Goal: Information Seeking & Learning: Learn about a topic

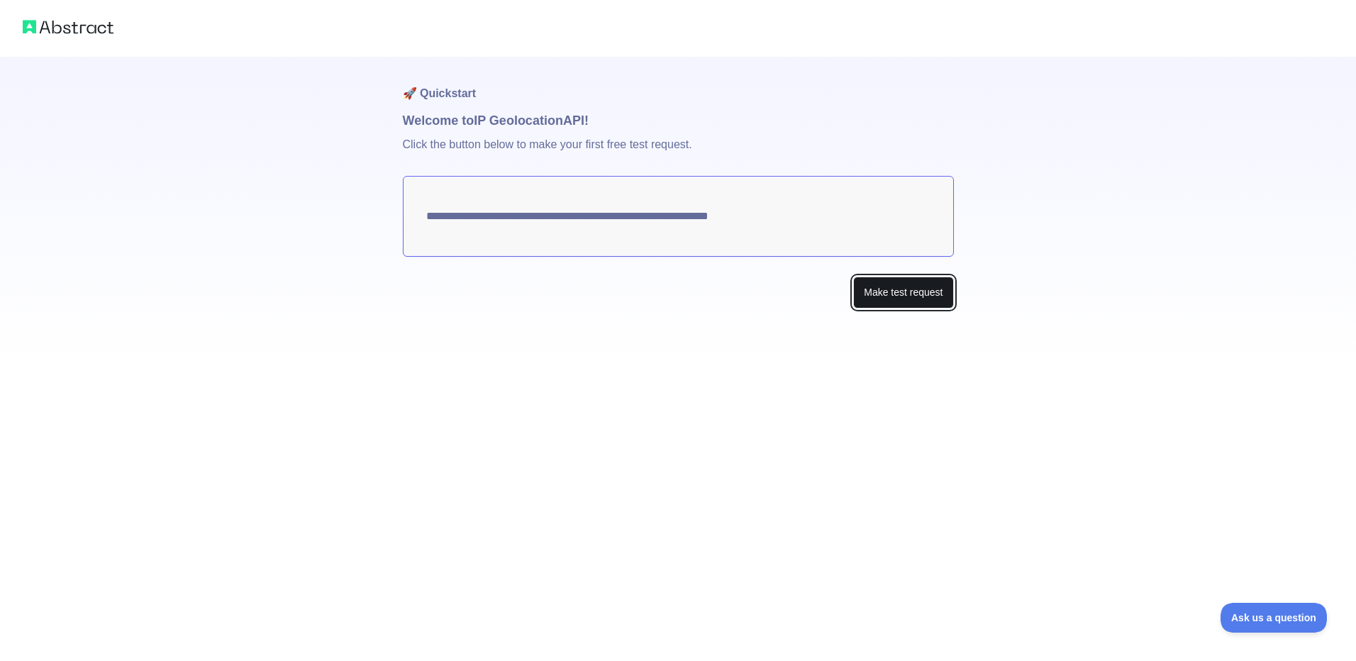
click at [897, 296] on button "Make test request" at bounding box center [903, 293] width 100 height 32
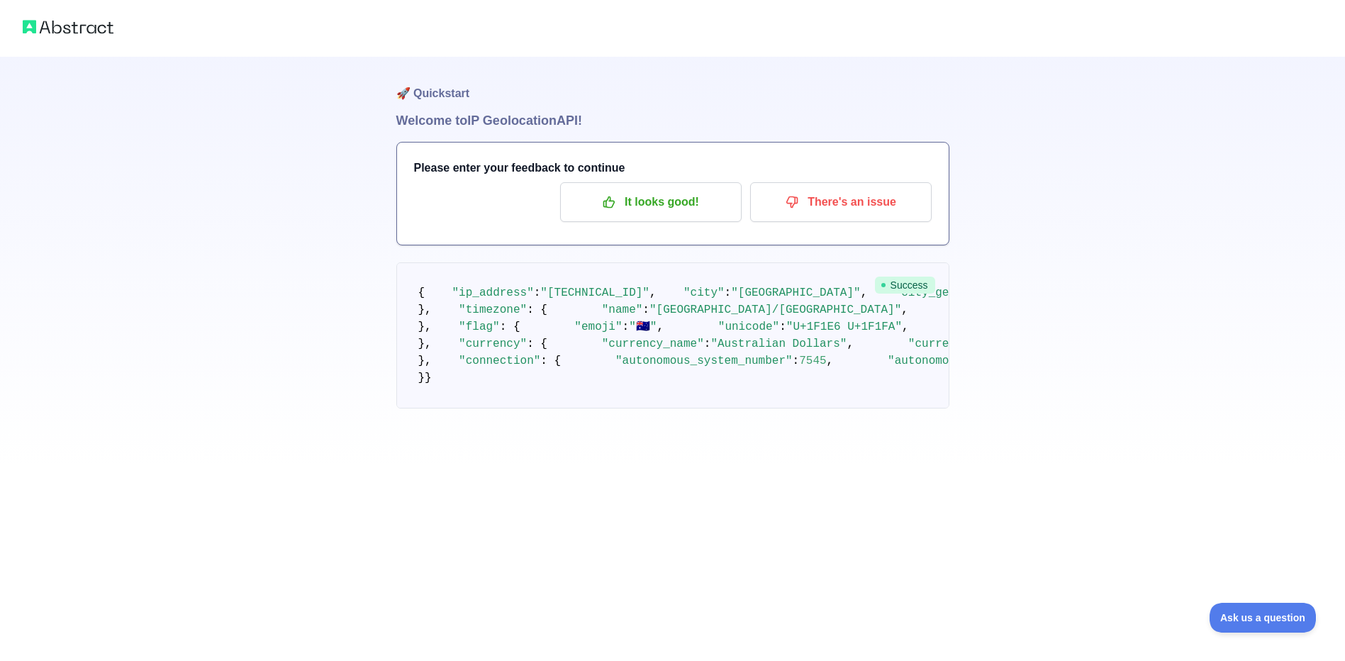
click at [284, 380] on div "🚀 Quickstart Welcome to IP Geolocation API! Please enter your feedback to conti…" at bounding box center [672, 232] width 1345 height 465
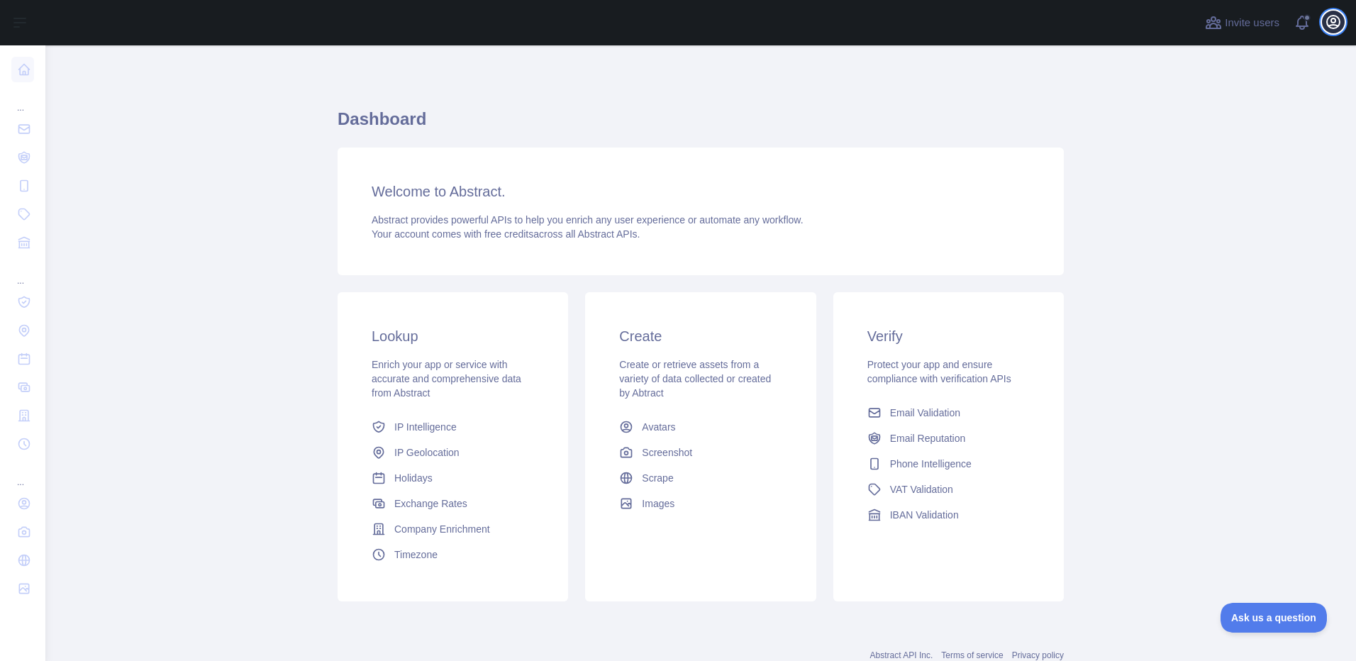
click at [1332, 22] on icon "button" at bounding box center [1333, 22] width 13 height 13
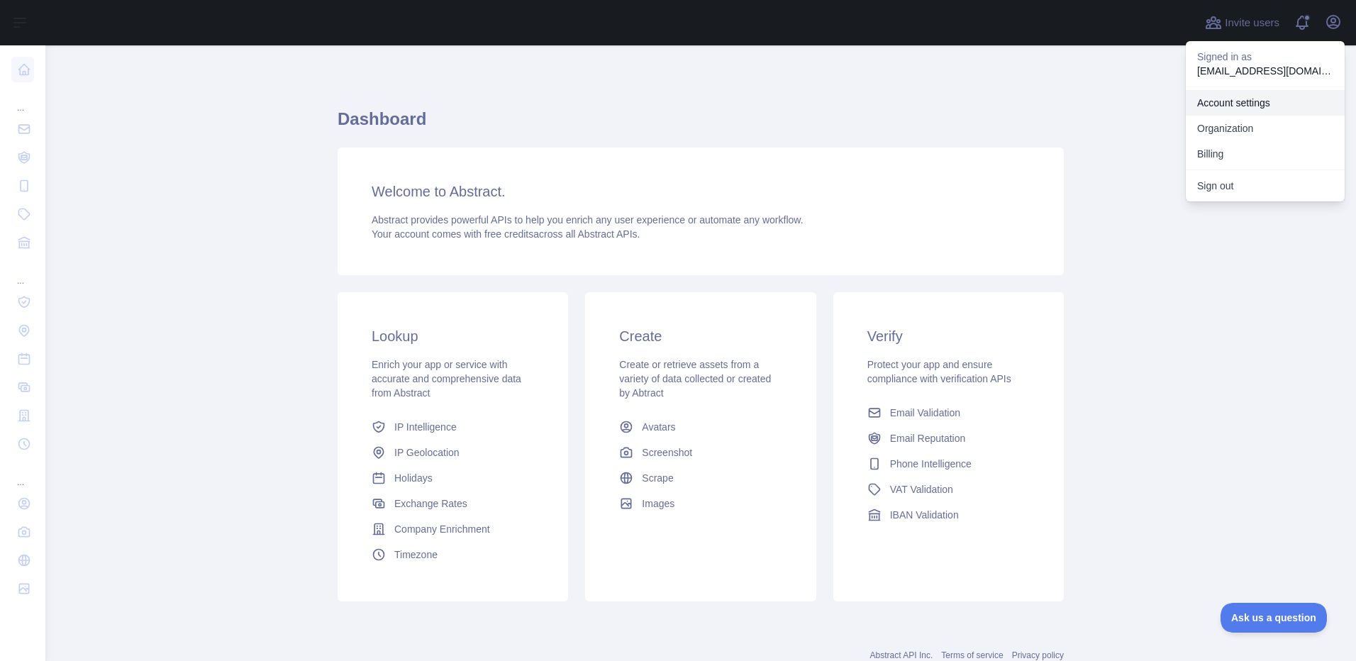
click at [1244, 106] on link "Account settings" at bounding box center [1264, 103] width 159 height 26
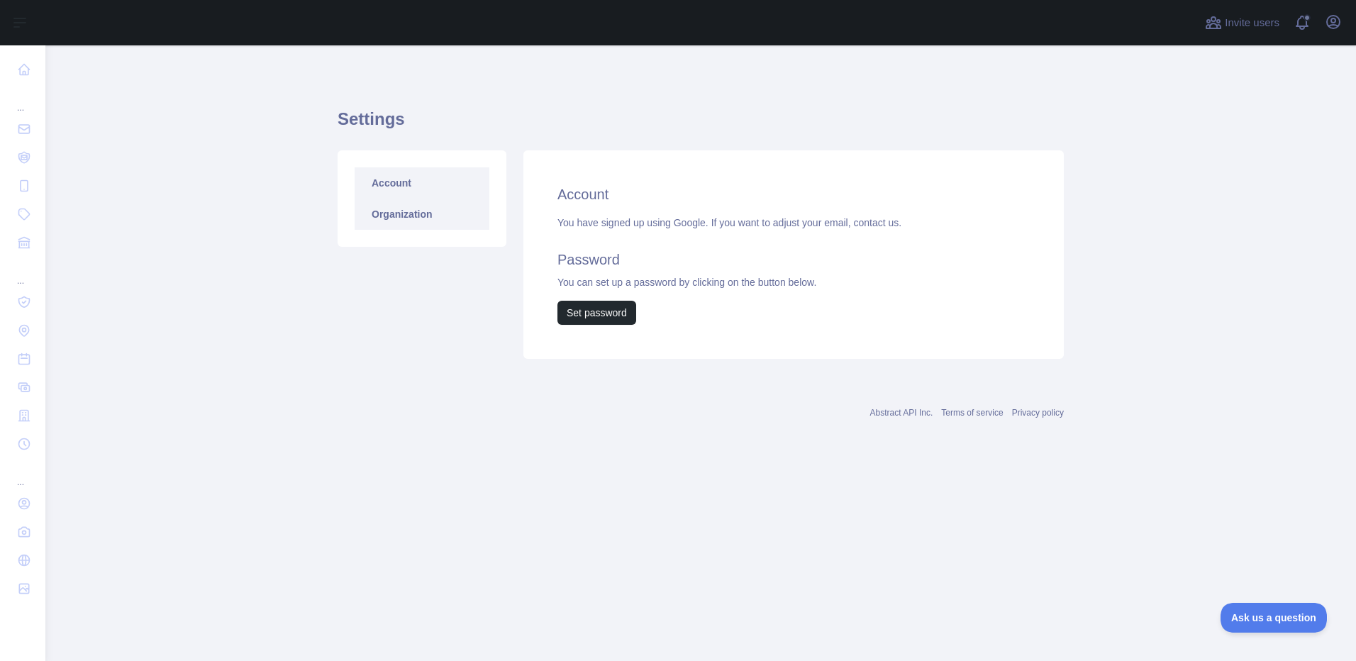
click at [409, 211] on link "Organization" at bounding box center [422, 214] width 135 height 31
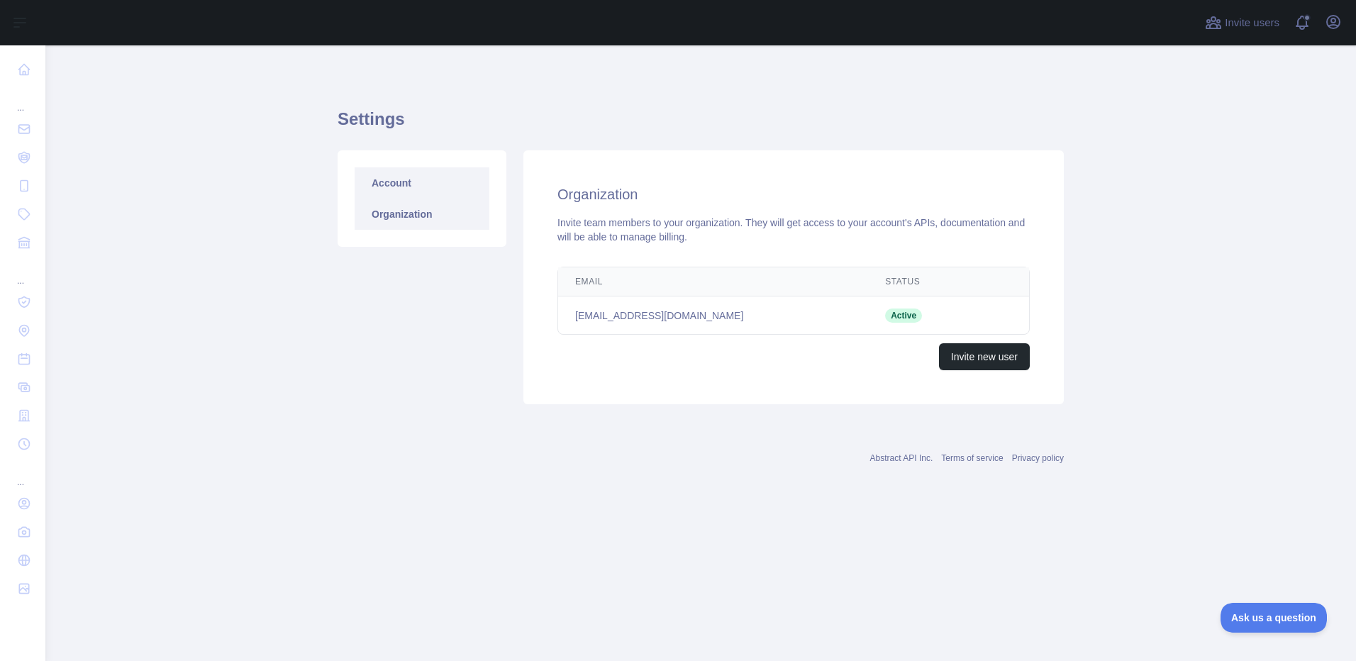
click at [403, 186] on link "Account" at bounding box center [422, 182] width 135 height 31
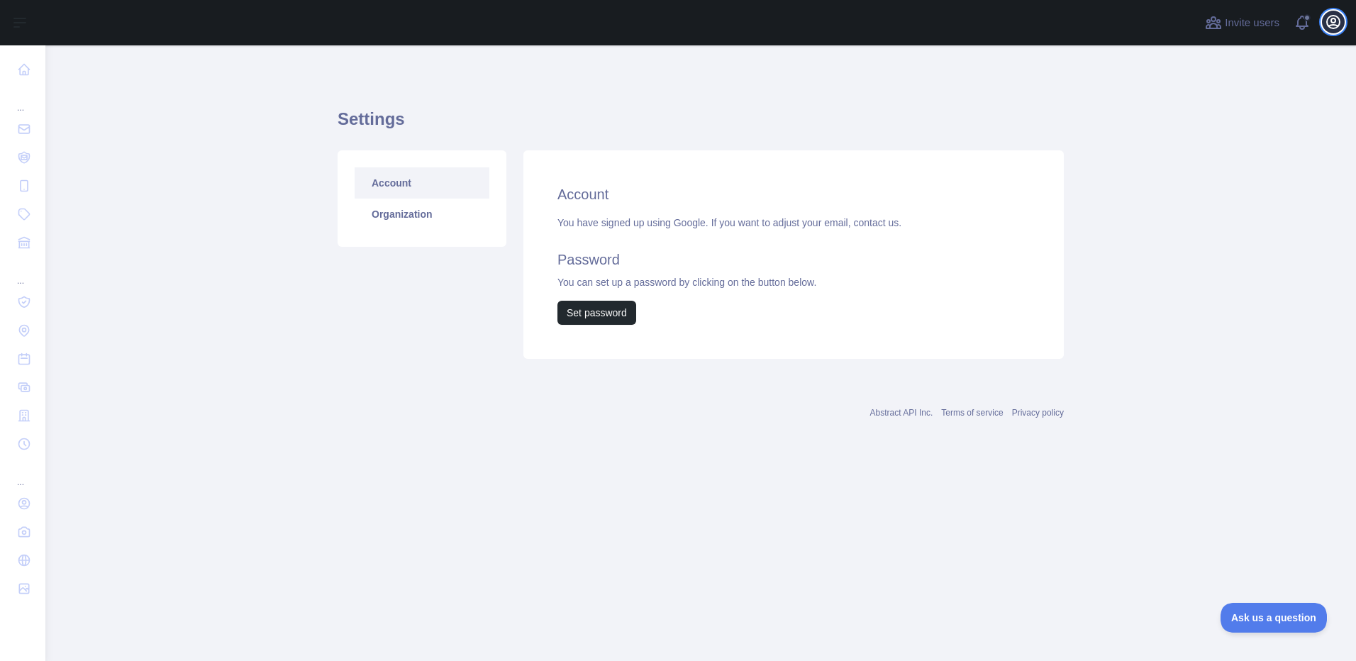
click at [1336, 24] on icon "button" at bounding box center [1332, 21] width 17 height 17
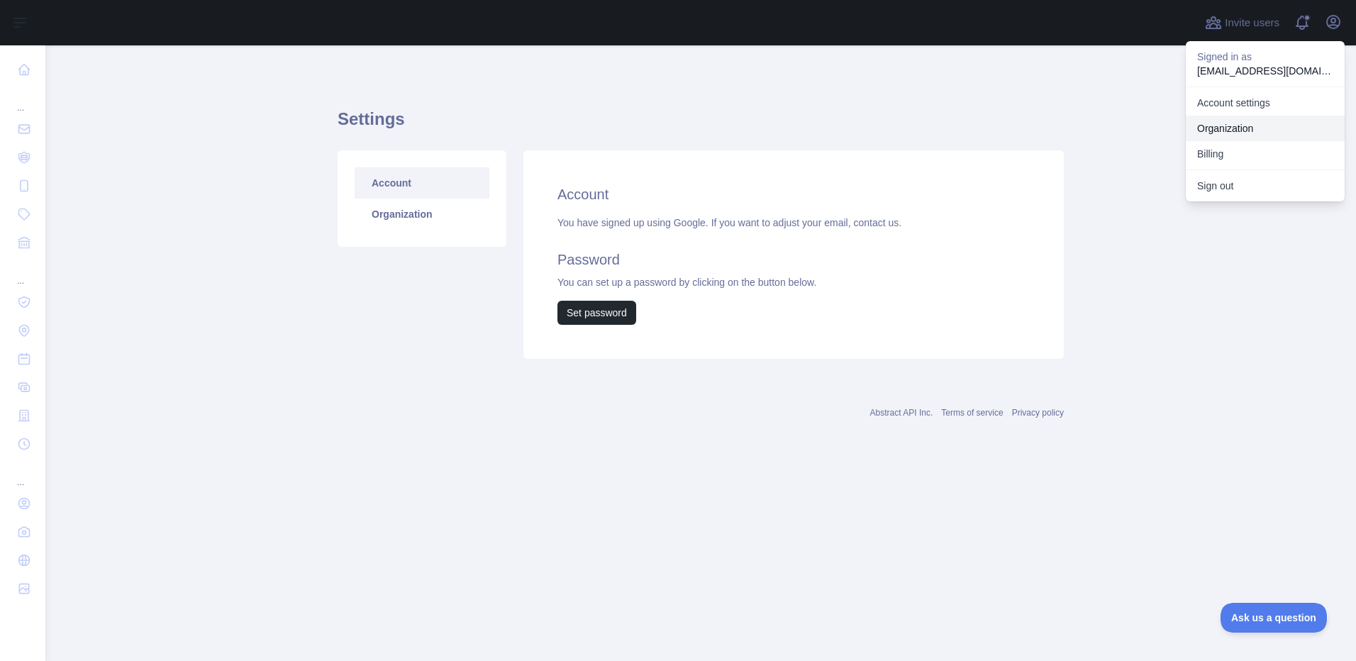
click at [1239, 134] on link "Organization" at bounding box center [1264, 129] width 159 height 26
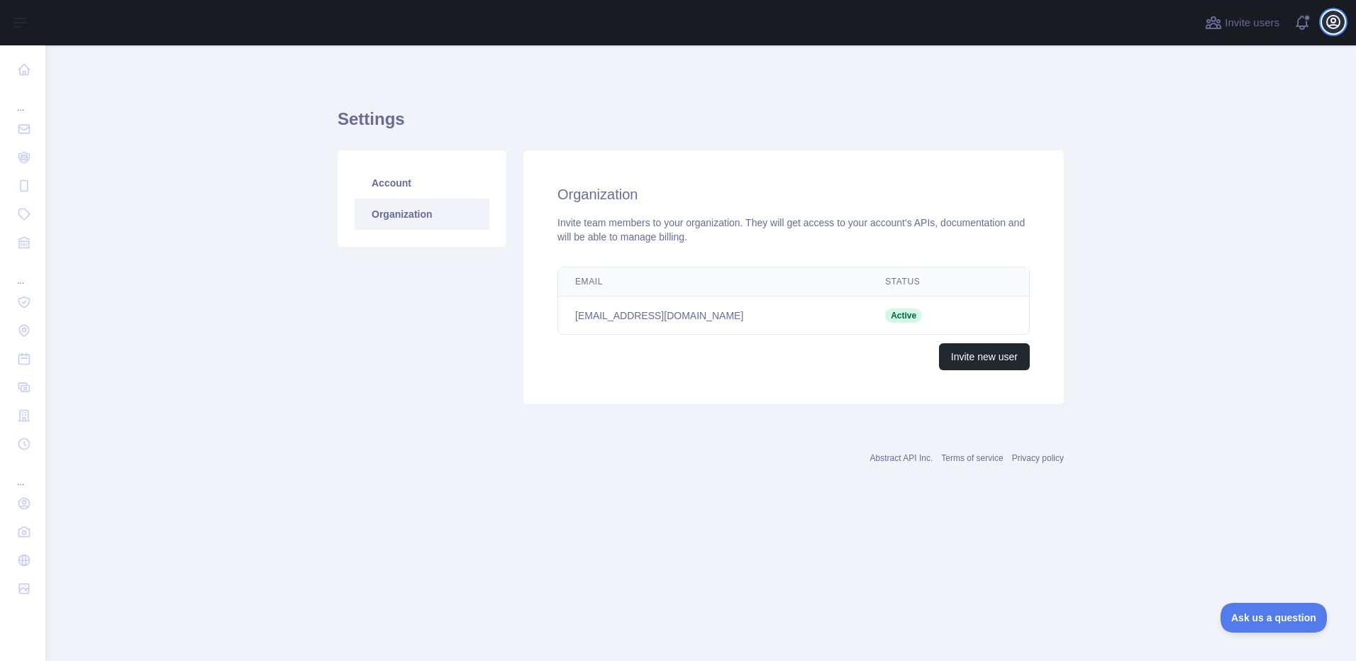
click at [1333, 28] on icon "button" at bounding box center [1333, 22] width 13 height 13
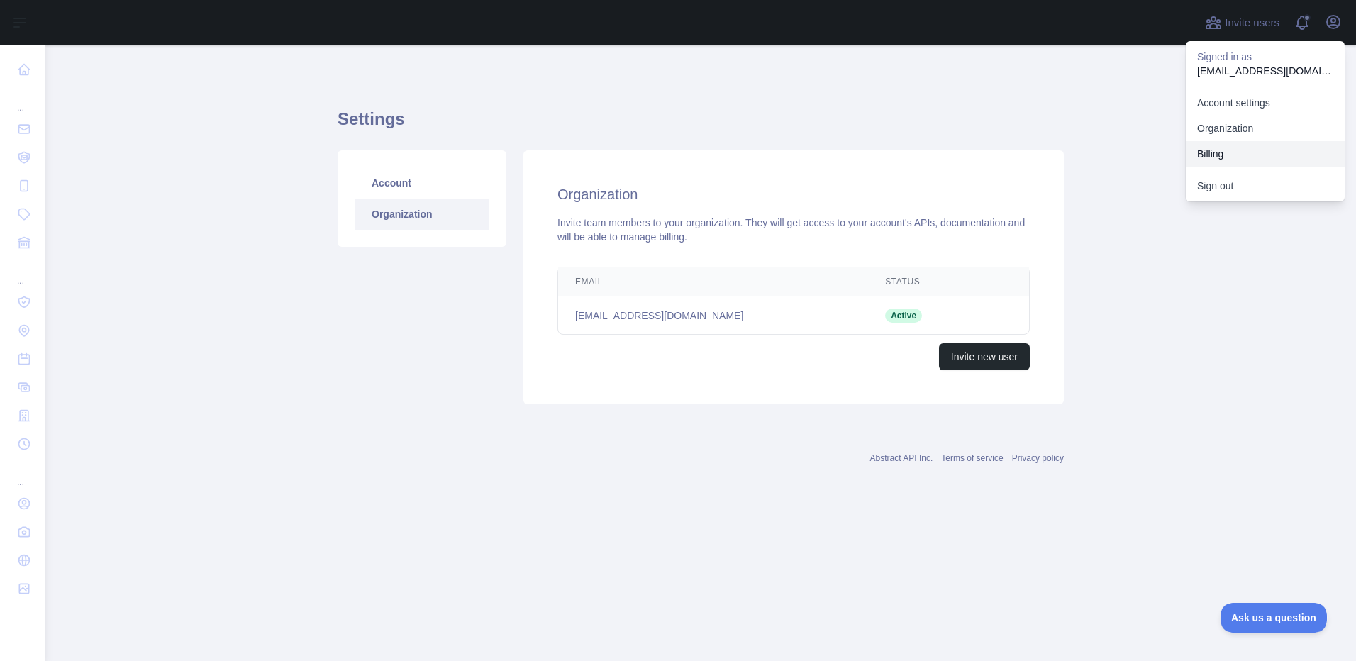
click at [1237, 156] on button "Billing" at bounding box center [1264, 154] width 159 height 26
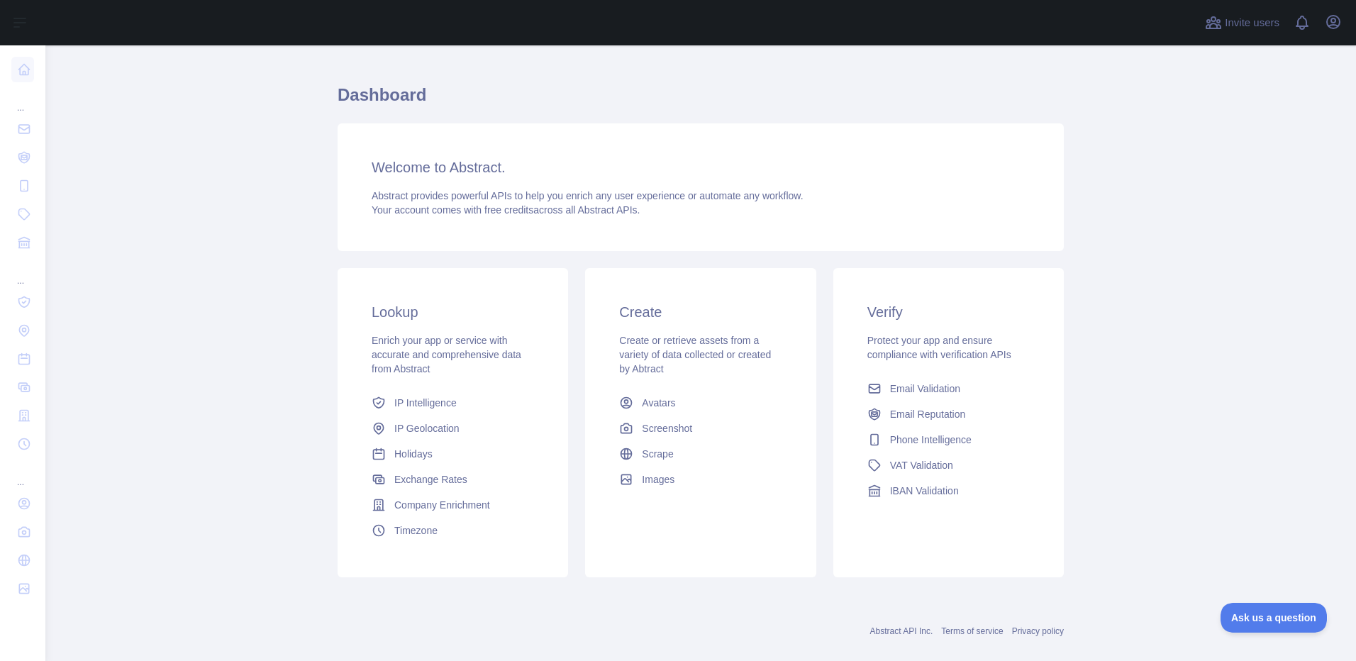
scroll to position [45, 0]
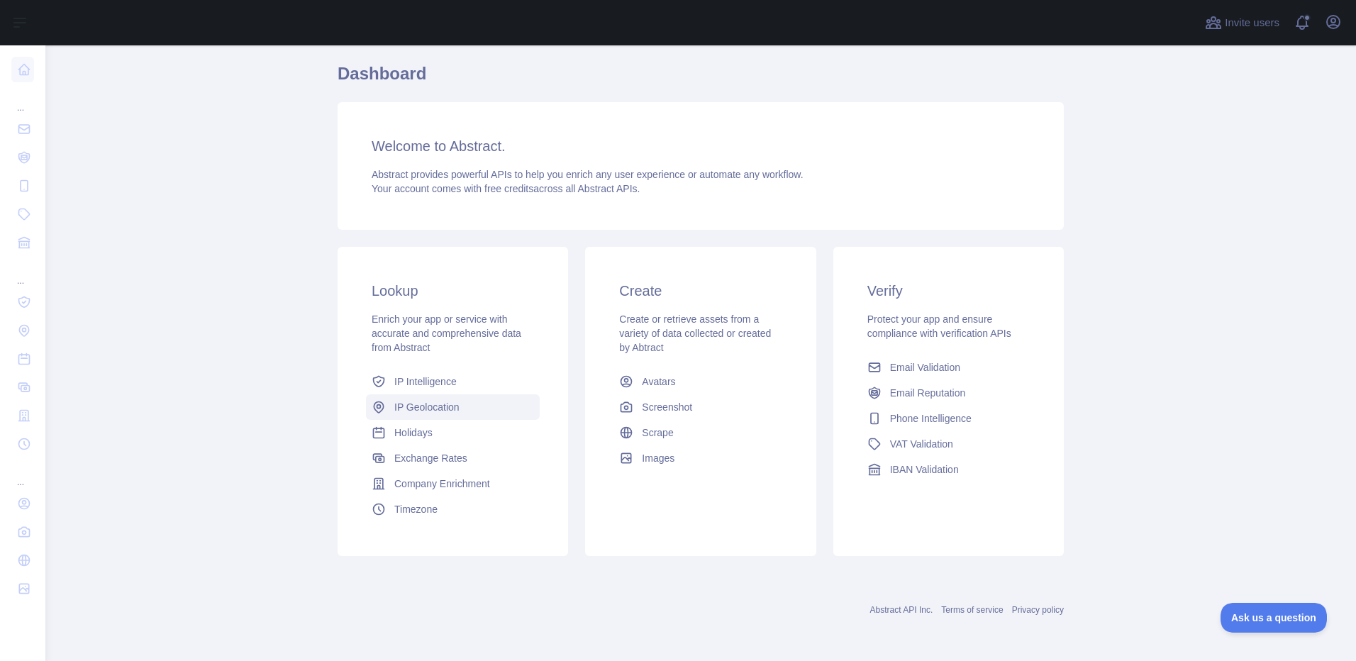
click at [441, 401] on span "IP Geolocation" at bounding box center [426, 407] width 65 height 14
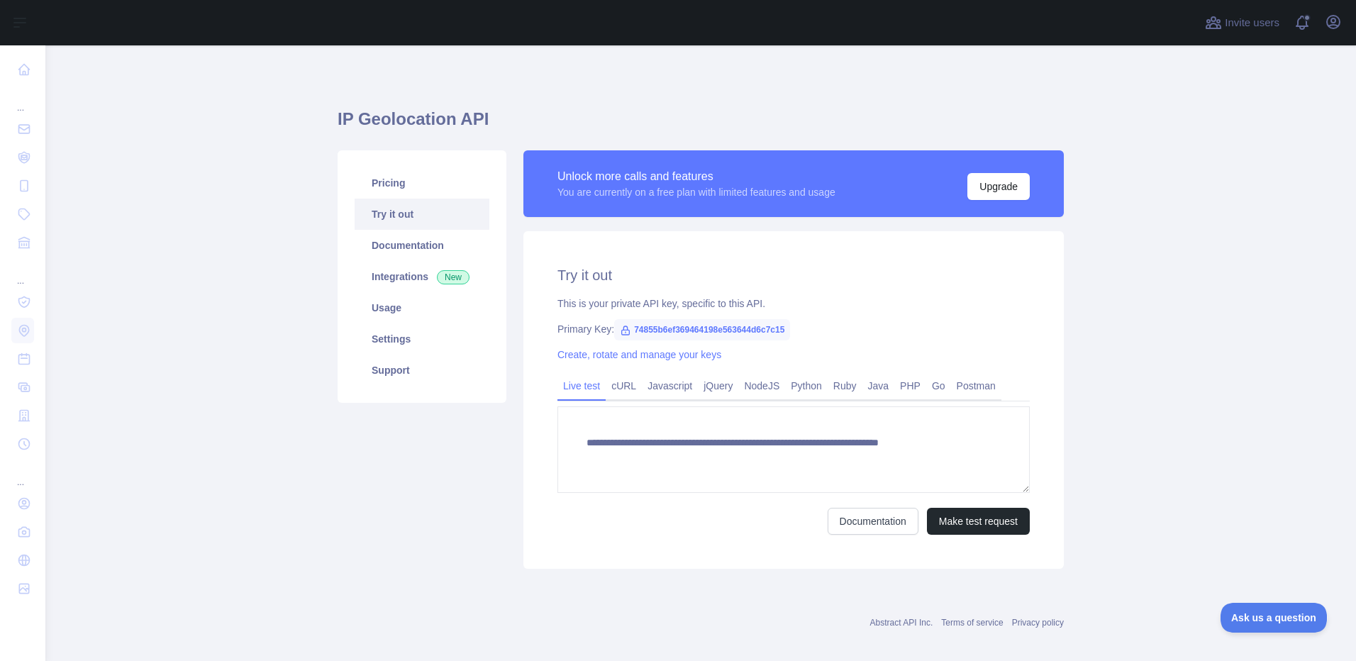
type textarea "**********"
click at [721, 330] on span "74855b6ef369464198e563644d6c7c15" at bounding box center [702, 329] width 176 height 21
copy span "74855b6ef369464198e563644d6c7c15"
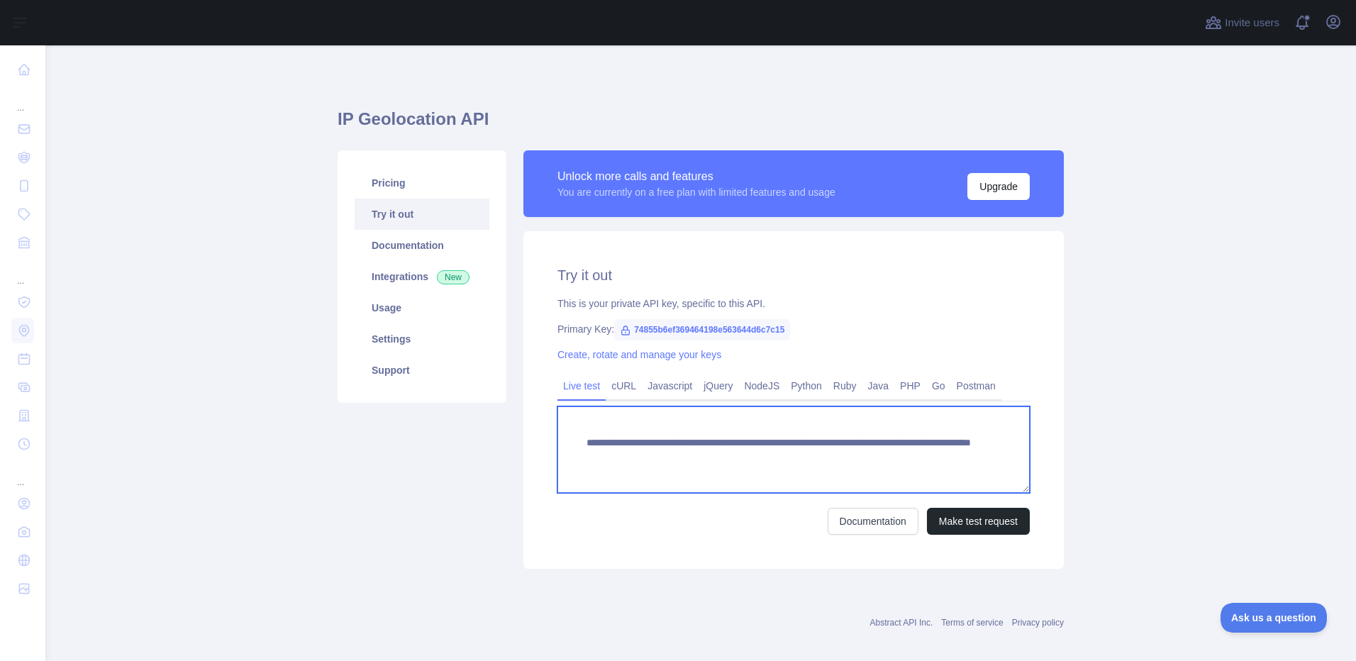
click at [933, 459] on textarea "**********" at bounding box center [793, 449] width 472 height 86
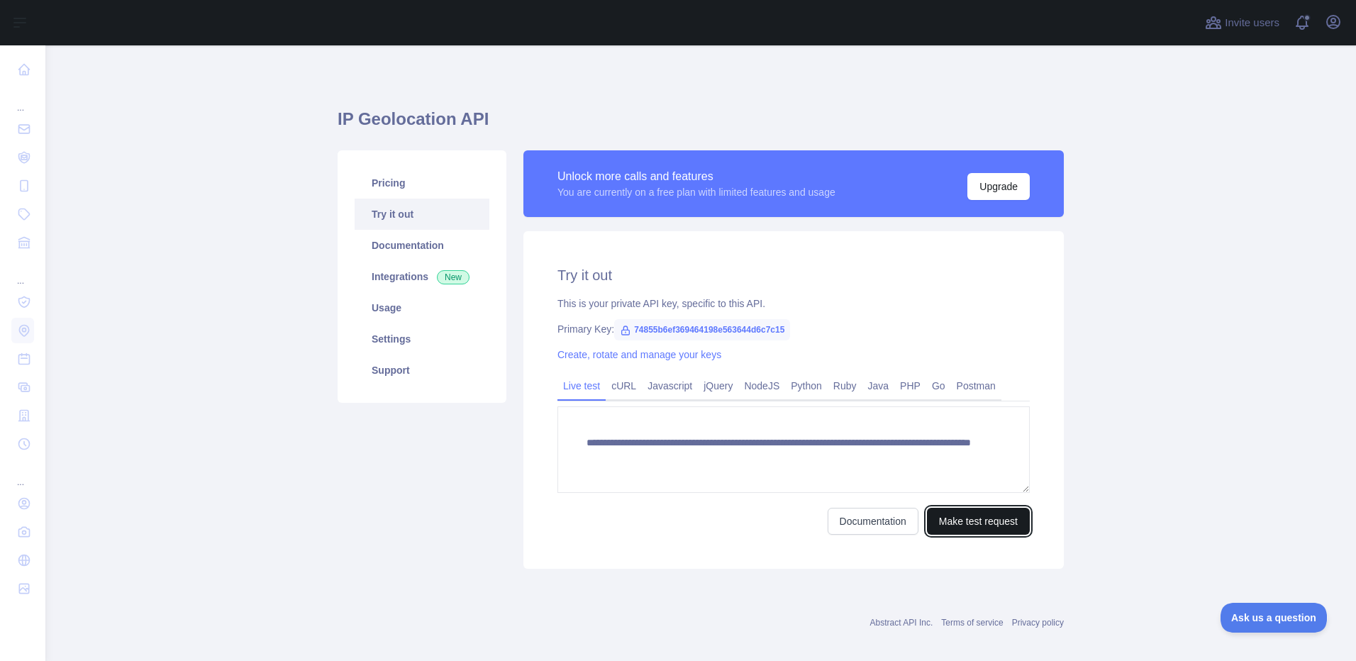
click at [979, 526] on button "Make test request" at bounding box center [978, 521] width 103 height 27
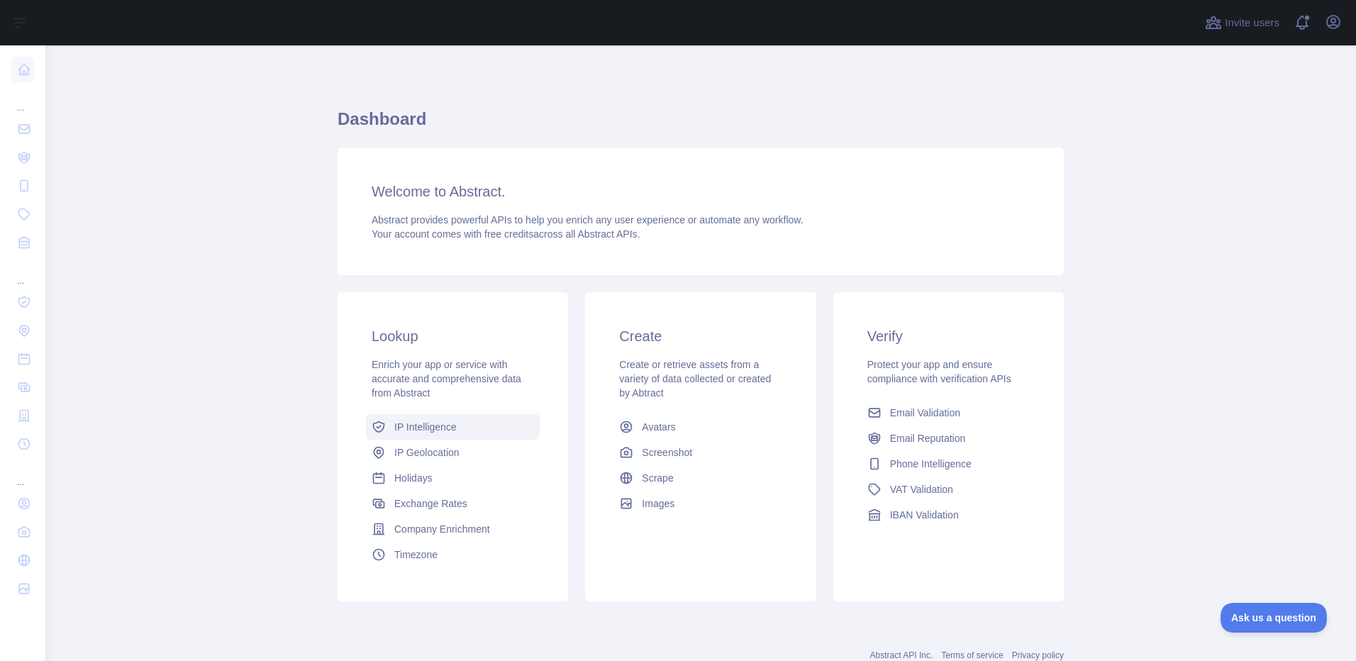
click at [426, 430] on span "IP Intelligence" at bounding box center [425, 427] width 62 height 14
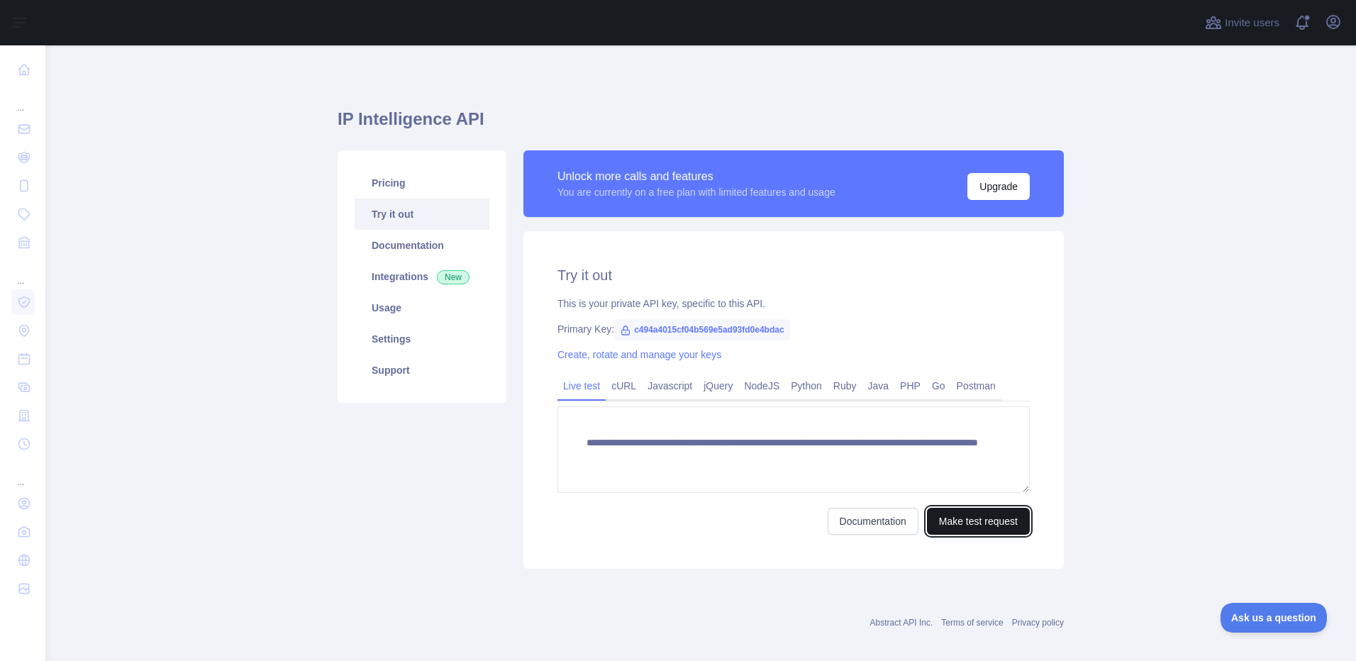
click at [986, 523] on button "Make test request" at bounding box center [978, 521] width 103 height 27
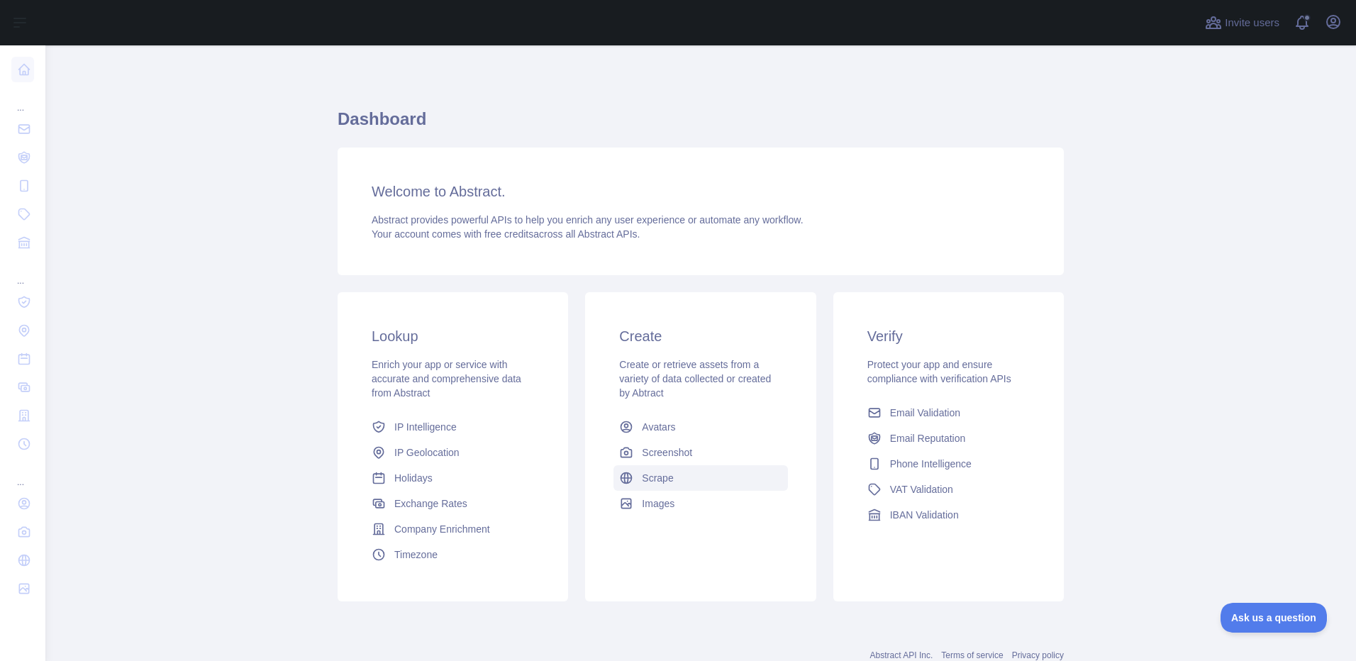
click at [654, 479] on span "Scrape" at bounding box center [657, 478] width 31 height 14
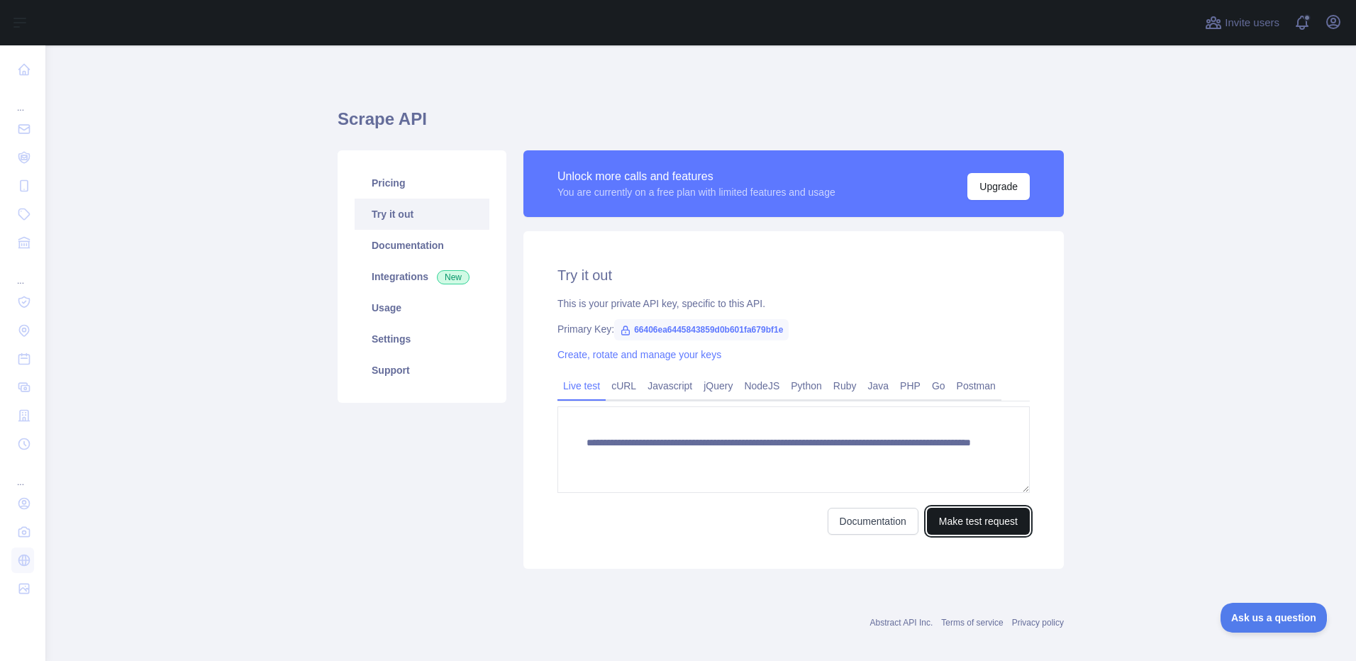
click at [958, 517] on button "Make test request" at bounding box center [978, 521] width 103 height 27
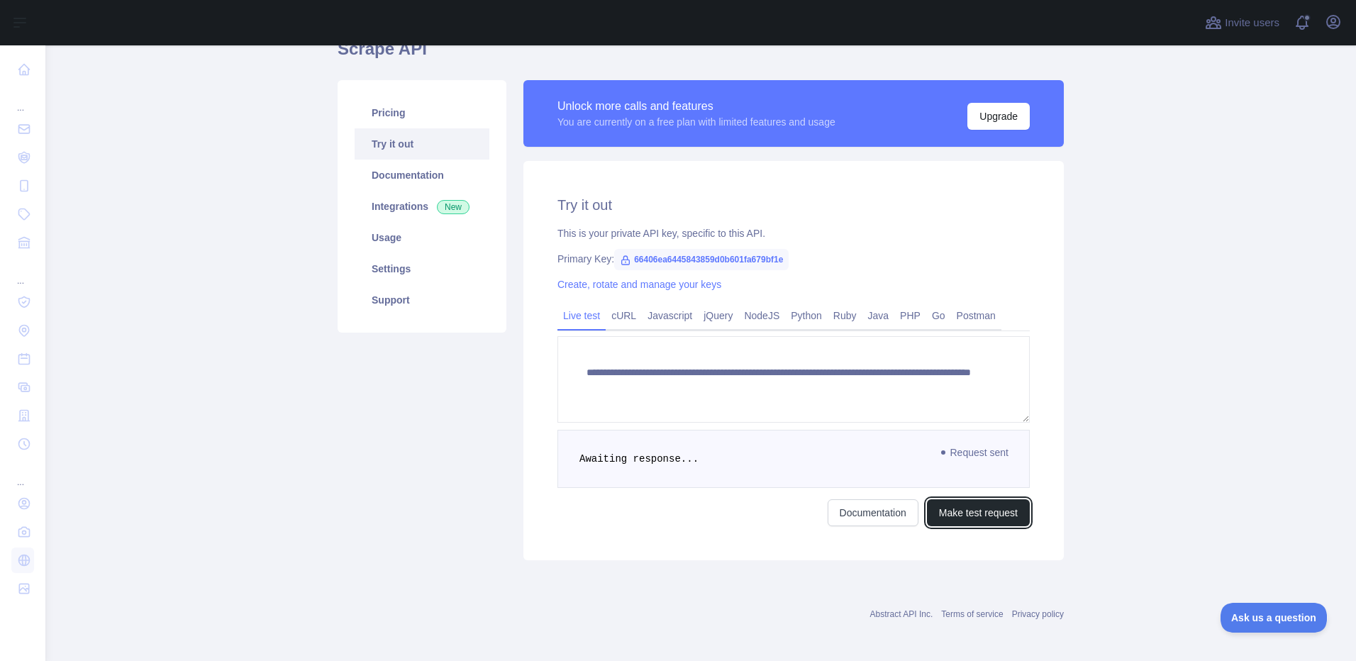
scroll to position [74, 0]
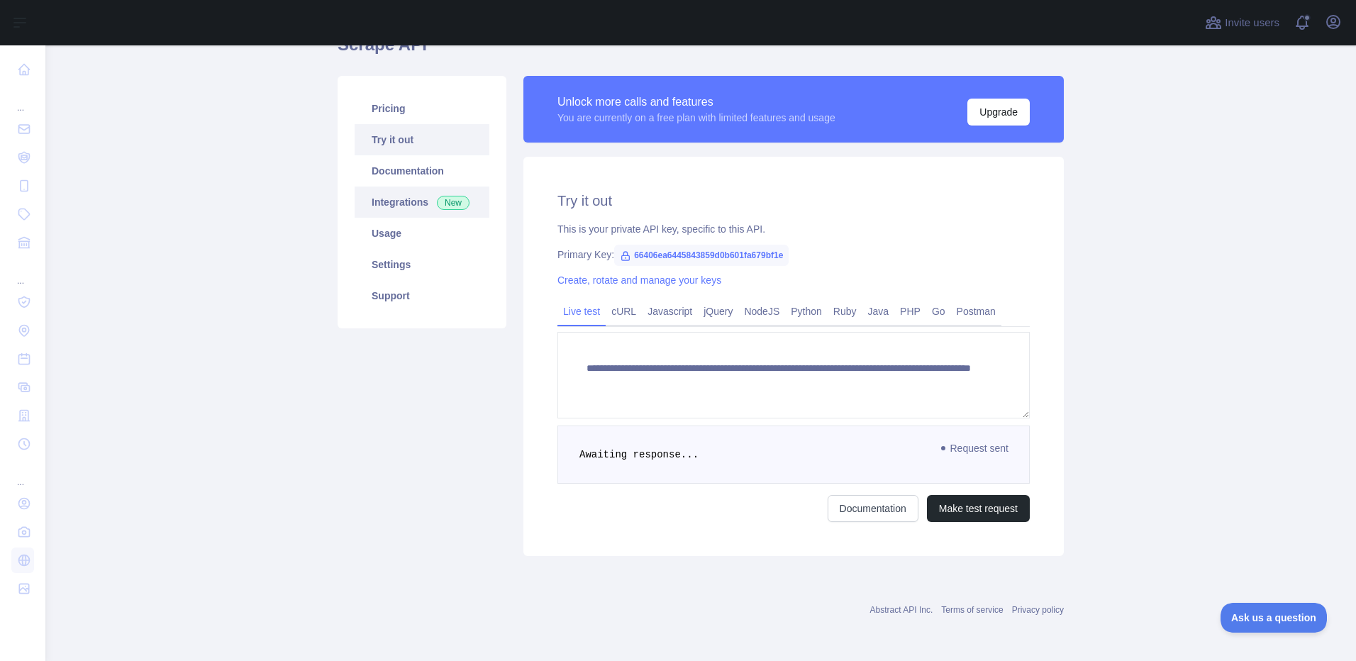
click at [401, 206] on link "Integrations New" at bounding box center [422, 201] width 135 height 31
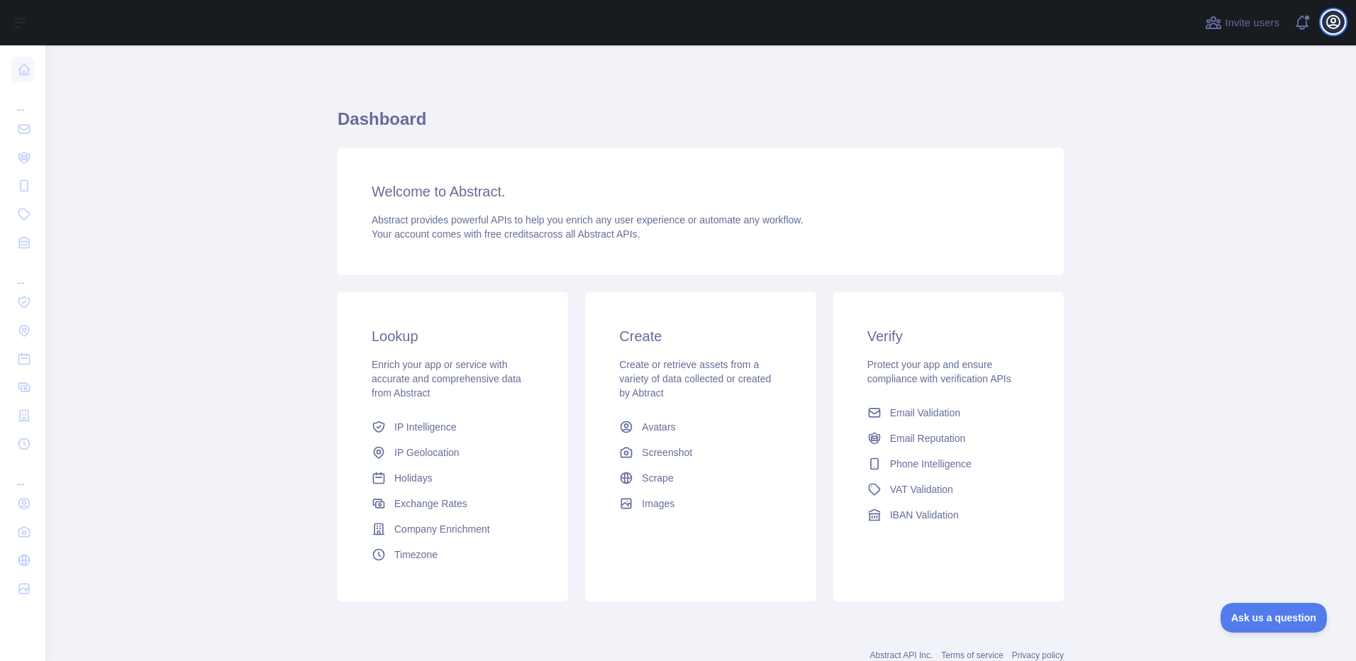
click at [1330, 30] on button "Open user menu" at bounding box center [1333, 22] width 23 height 23
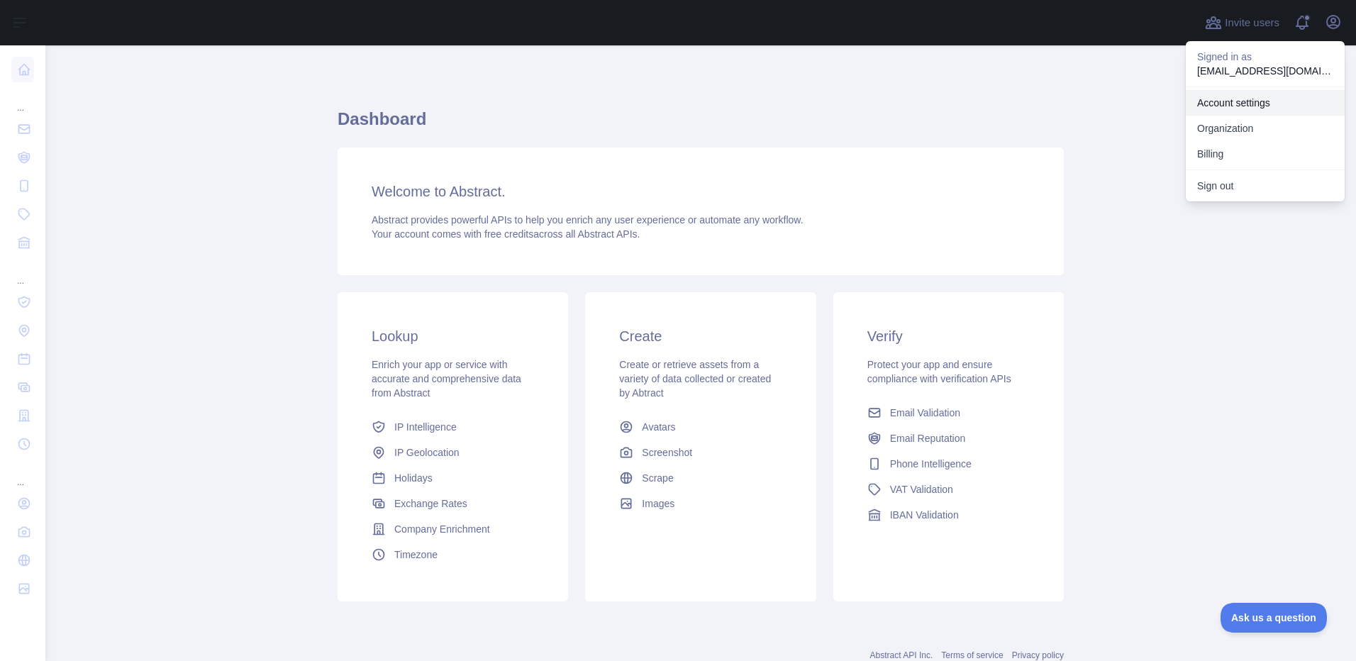
click at [1248, 96] on link "Account settings" at bounding box center [1264, 103] width 159 height 26
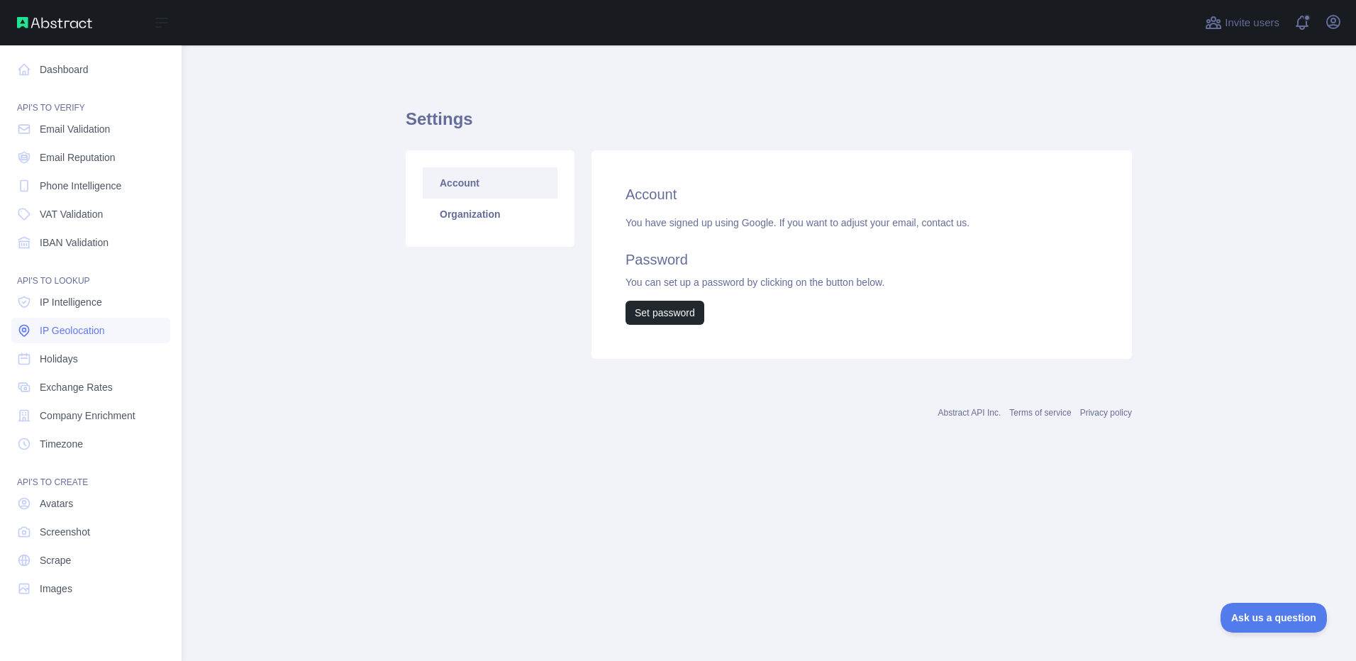
click at [58, 325] on span "IP Geolocation" at bounding box center [72, 330] width 65 height 14
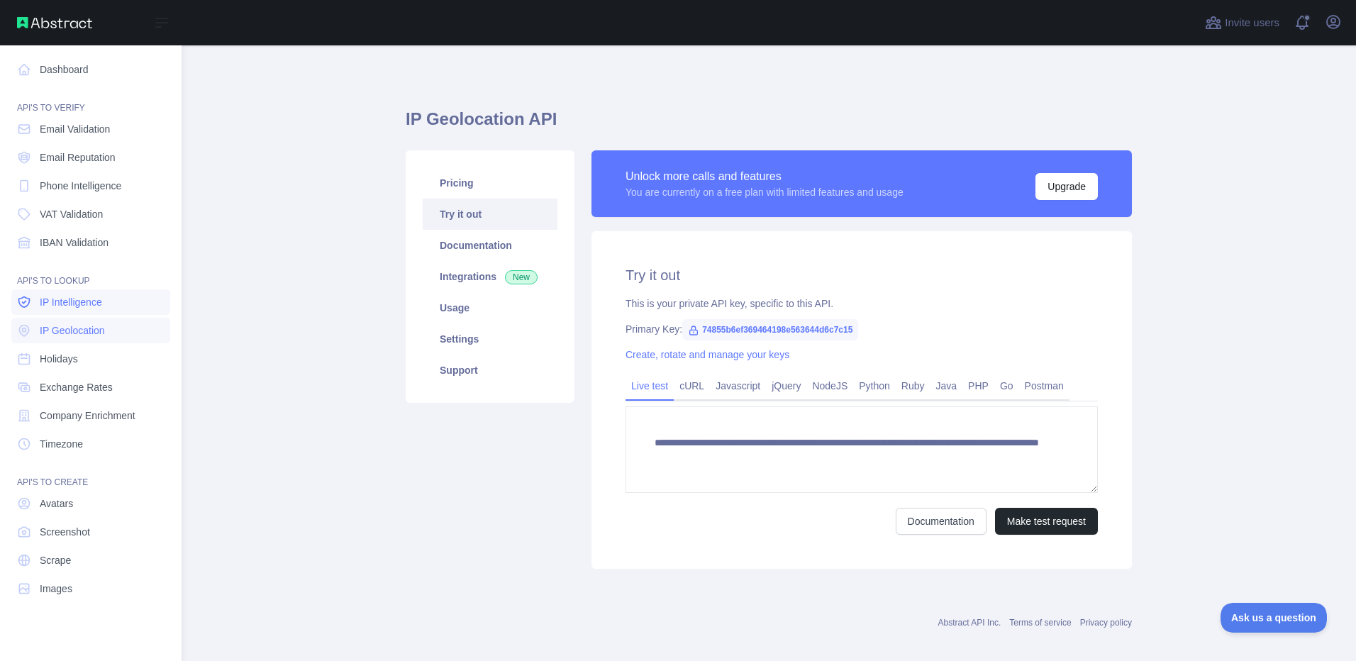
click at [65, 303] on span "IP Intelligence" at bounding box center [71, 302] width 62 height 14
click at [67, 324] on span "IP Geolocation" at bounding box center [72, 330] width 65 height 14
click at [69, 361] on span "Holidays" at bounding box center [59, 359] width 38 height 14
click at [72, 392] on span "Exchange Rates" at bounding box center [76, 387] width 73 height 14
click at [75, 413] on span "Company Enrichment" at bounding box center [88, 415] width 96 height 14
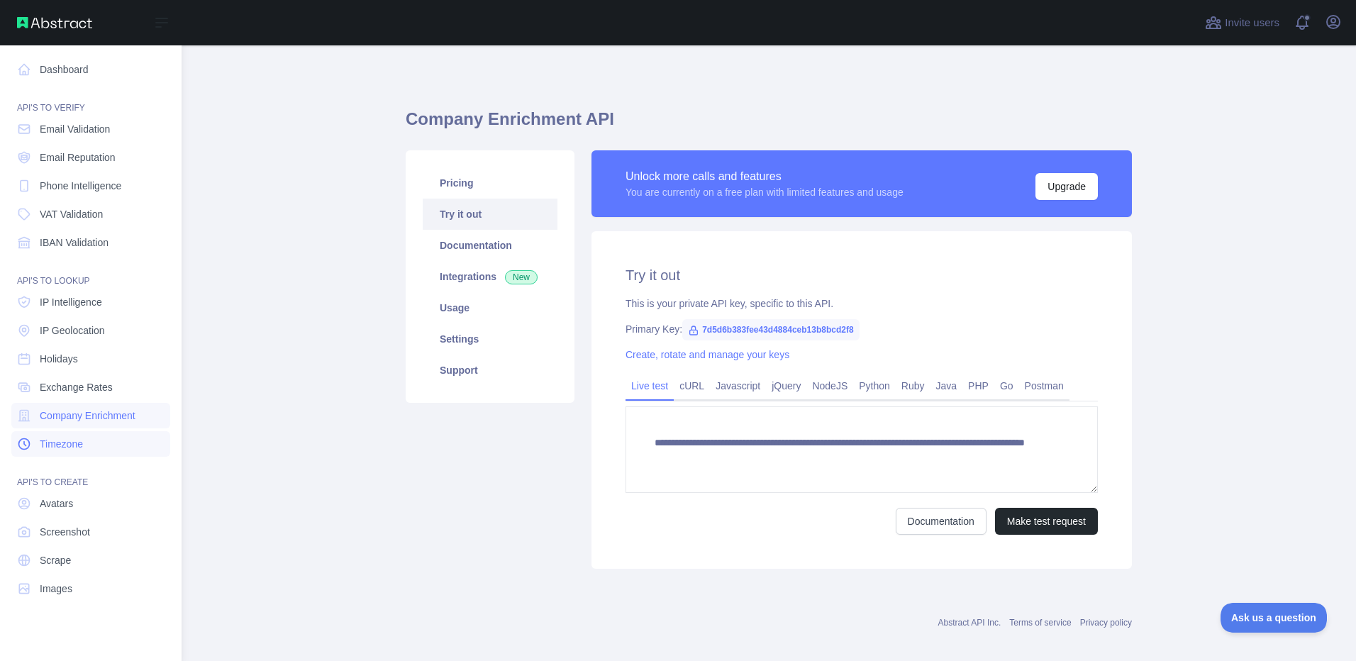
click at [78, 442] on span "Timezone" at bounding box center [61, 444] width 43 height 14
click at [74, 242] on span "IBAN Validation" at bounding box center [74, 242] width 69 height 14
click at [75, 221] on link "VAT Validation" at bounding box center [90, 214] width 159 height 26
click at [80, 184] on span "Phone Intelligence" at bounding box center [81, 186] width 82 height 14
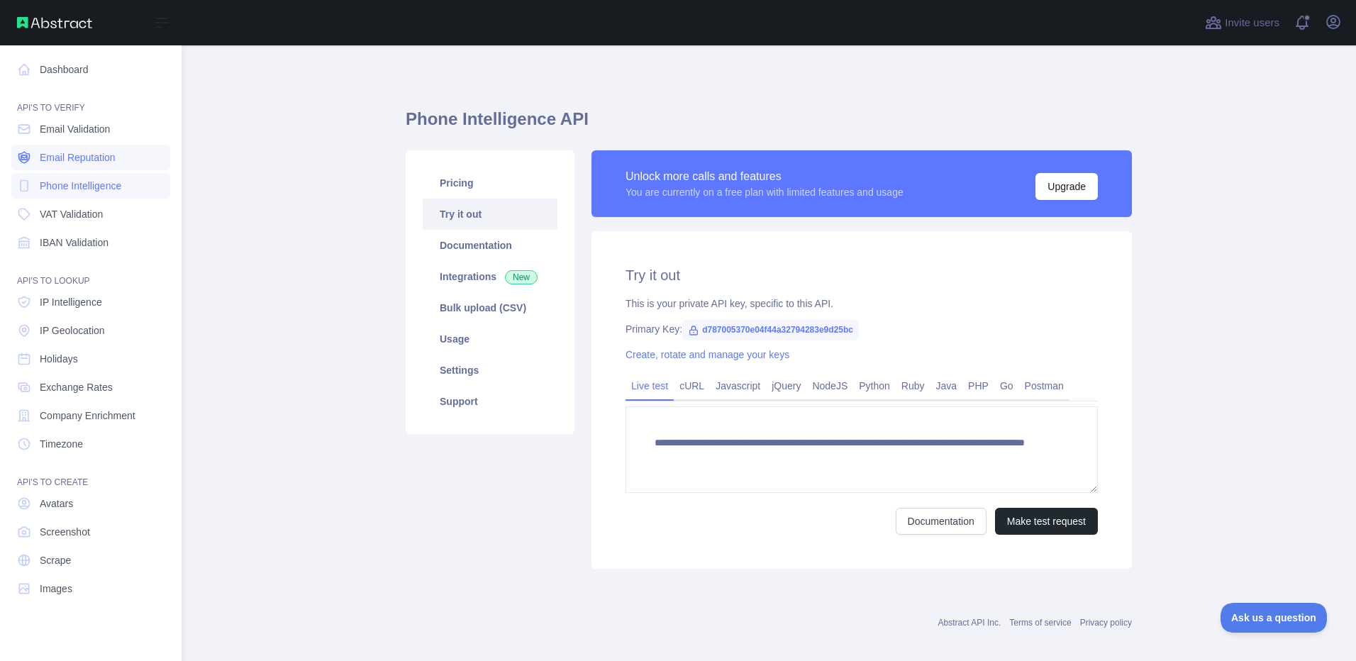
click at [74, 156] on span "Email Reputation" at bounding box center [78, 157] width 76 height 14
click at [71, 127] on span "Email Validation" at bounding box center [75, 129] width 70 height 14
click at [79, 72] on link "Dashboard" at bounding box center [90, 70] width 159 height 26
